Goal: Task Accomplishment & Management: Use online tool/utility

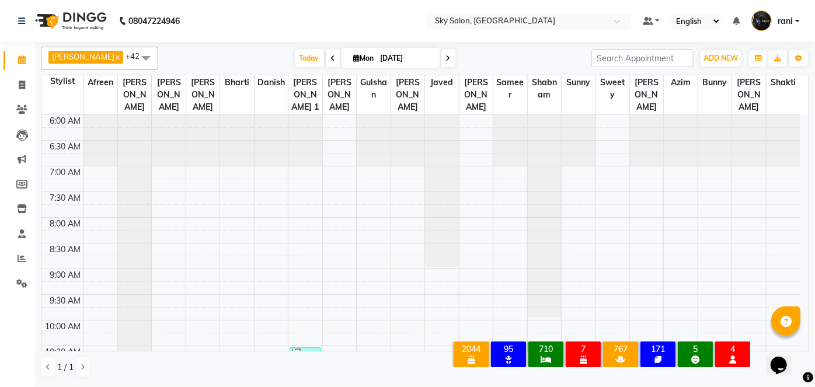
click at [295, 63] on span "Today" at bounding box center [309, 58] width 29 height 18
type input "02-09-2025"
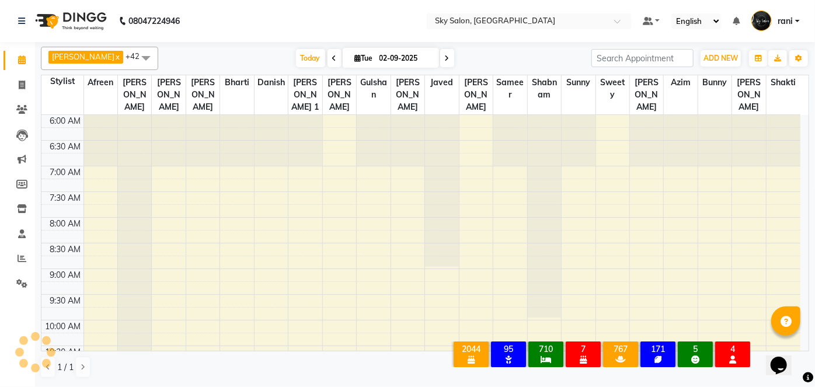
scroll to position [356, 0]
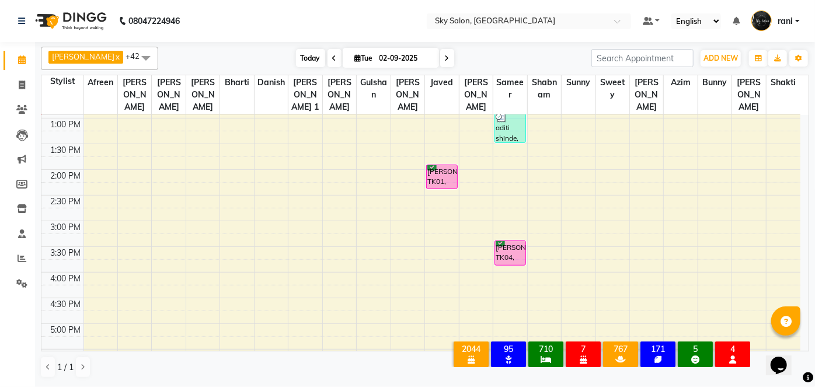
click at [296, 49] on span "Today" at bounding box center [310, 58] width 29 height 18
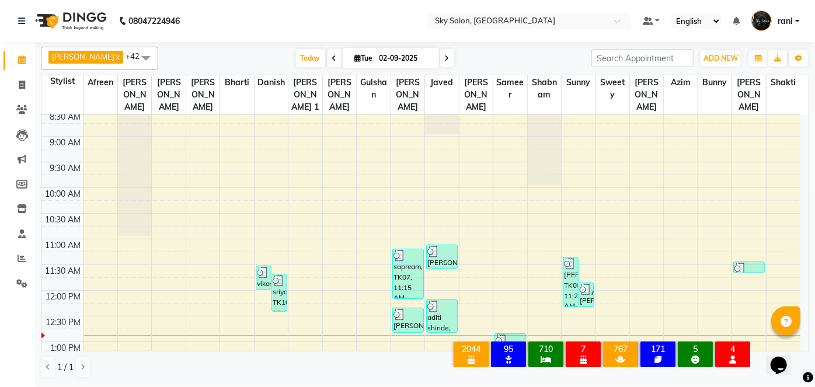
scroll to position [114, 0]
